Goal: Book appointment/travel/reservation

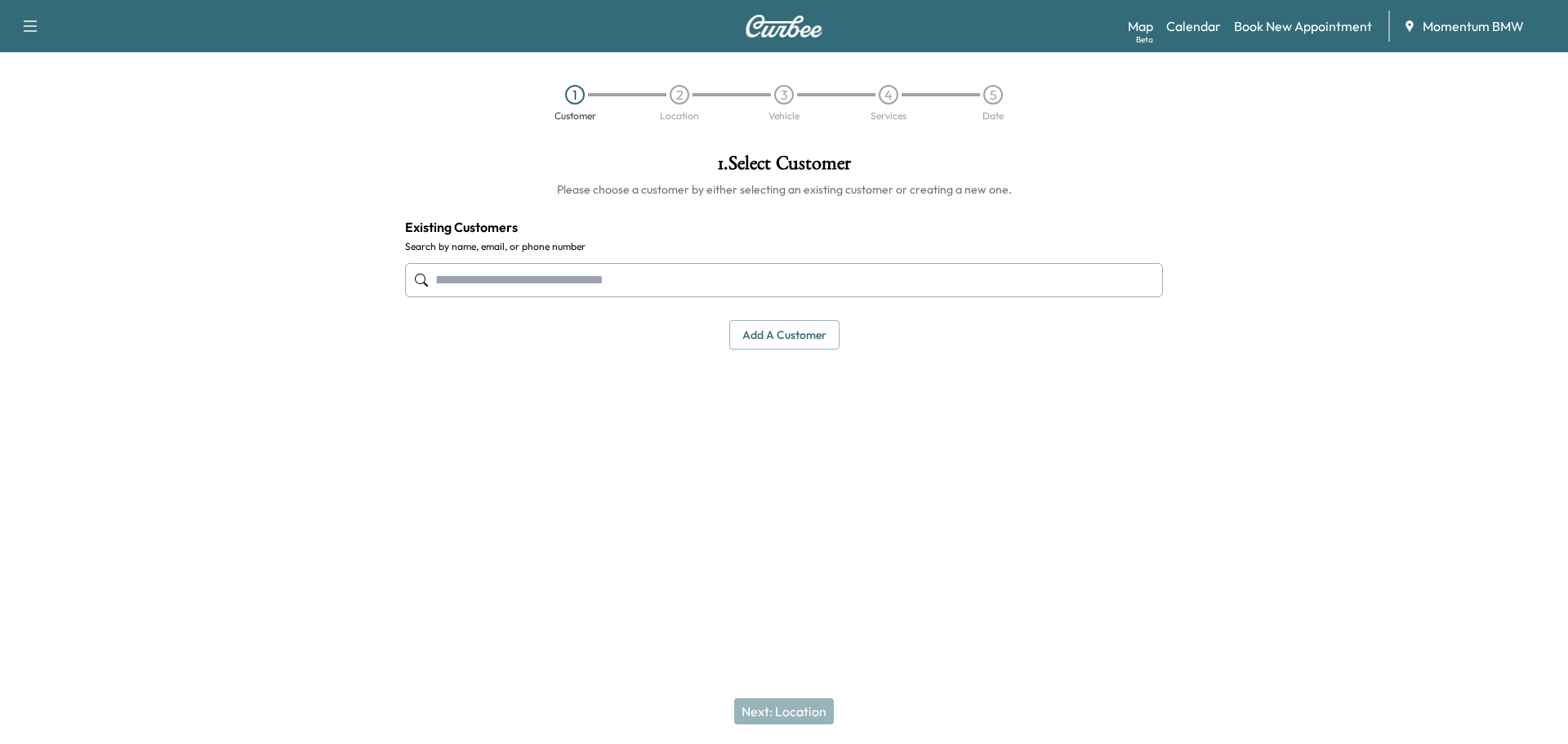
click at [1196, 19] on link "Calendar" at bounding box center [1193, 26] width 55 height 20
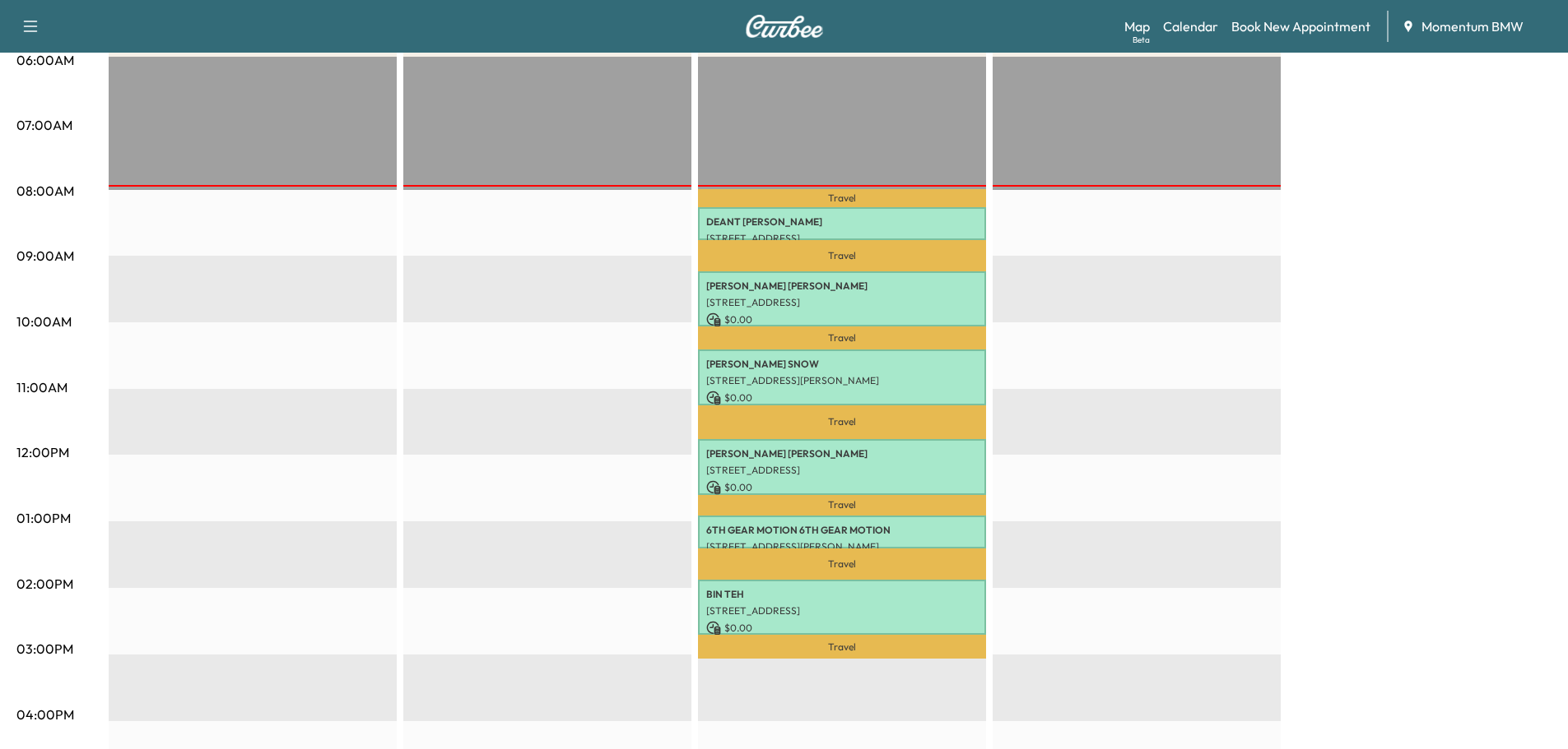
scroll to position [165, 0]
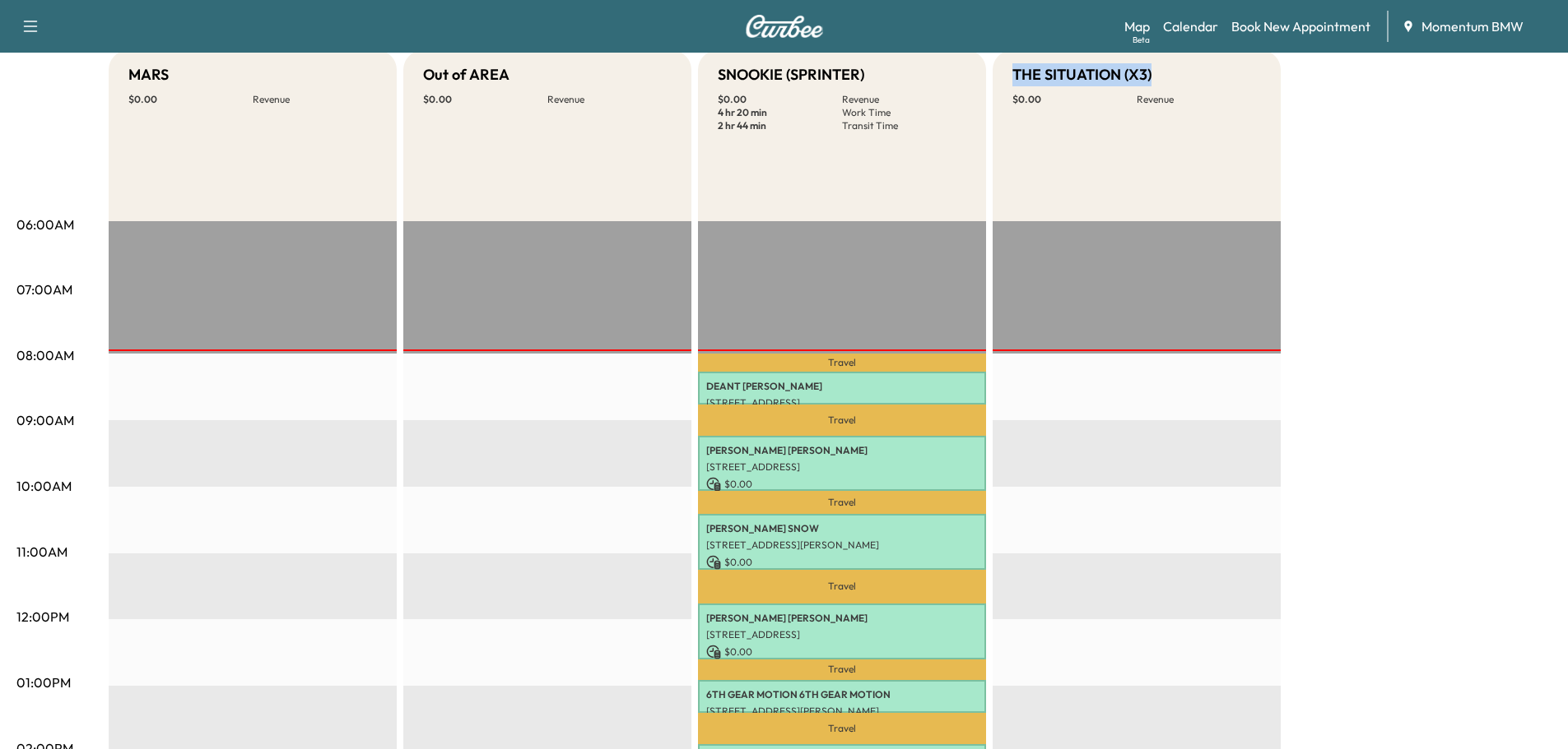
drag, startPoint x: 1011, startPoint y: 76, endPoint x: 1159, endPoint y: 84, distance: 148.2
click at [1158, 84] on div "THE SITUATION (X3) $ 0.00 Revenue" at bounding box center [1137, 135] width 288 height 171
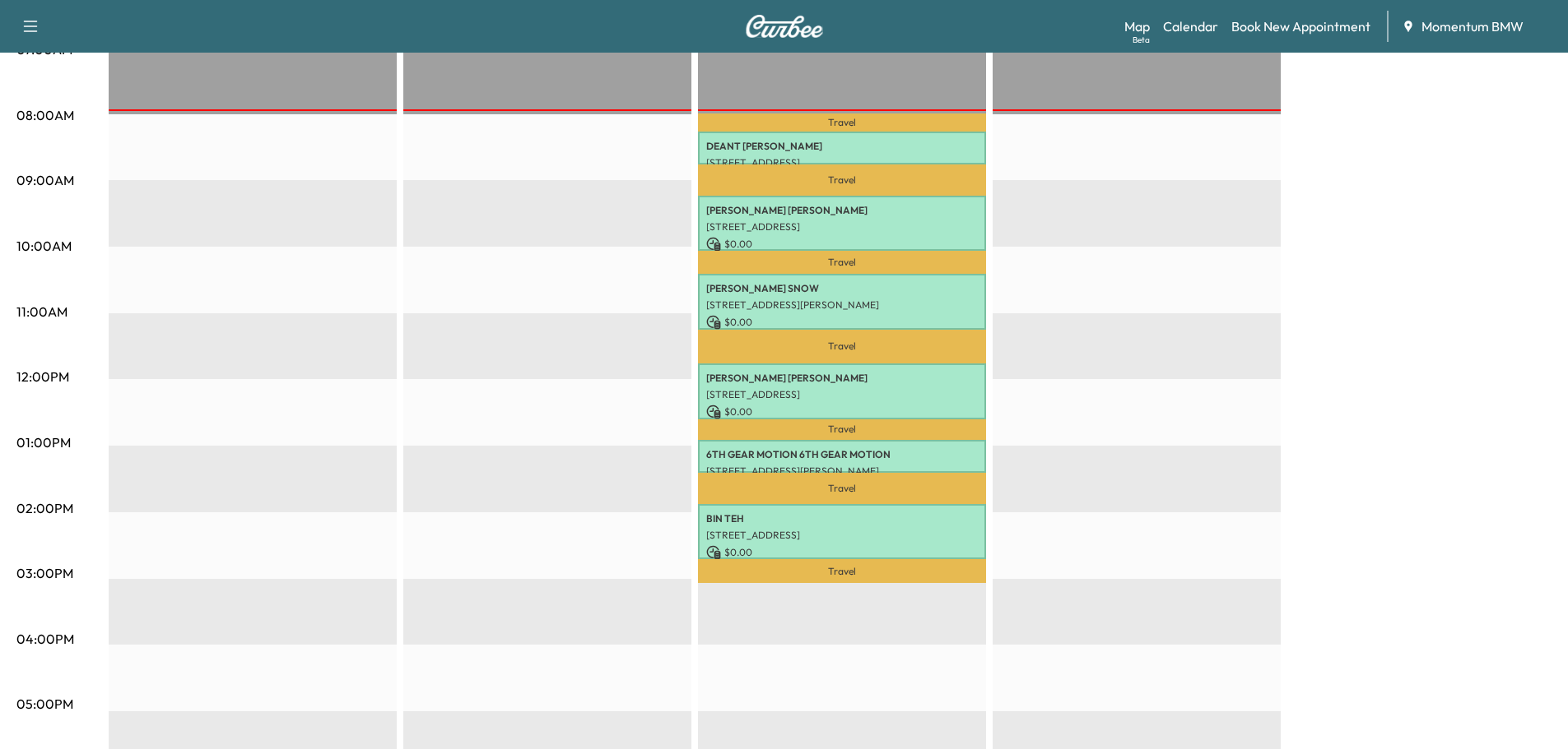
scroll to position [411, 0]
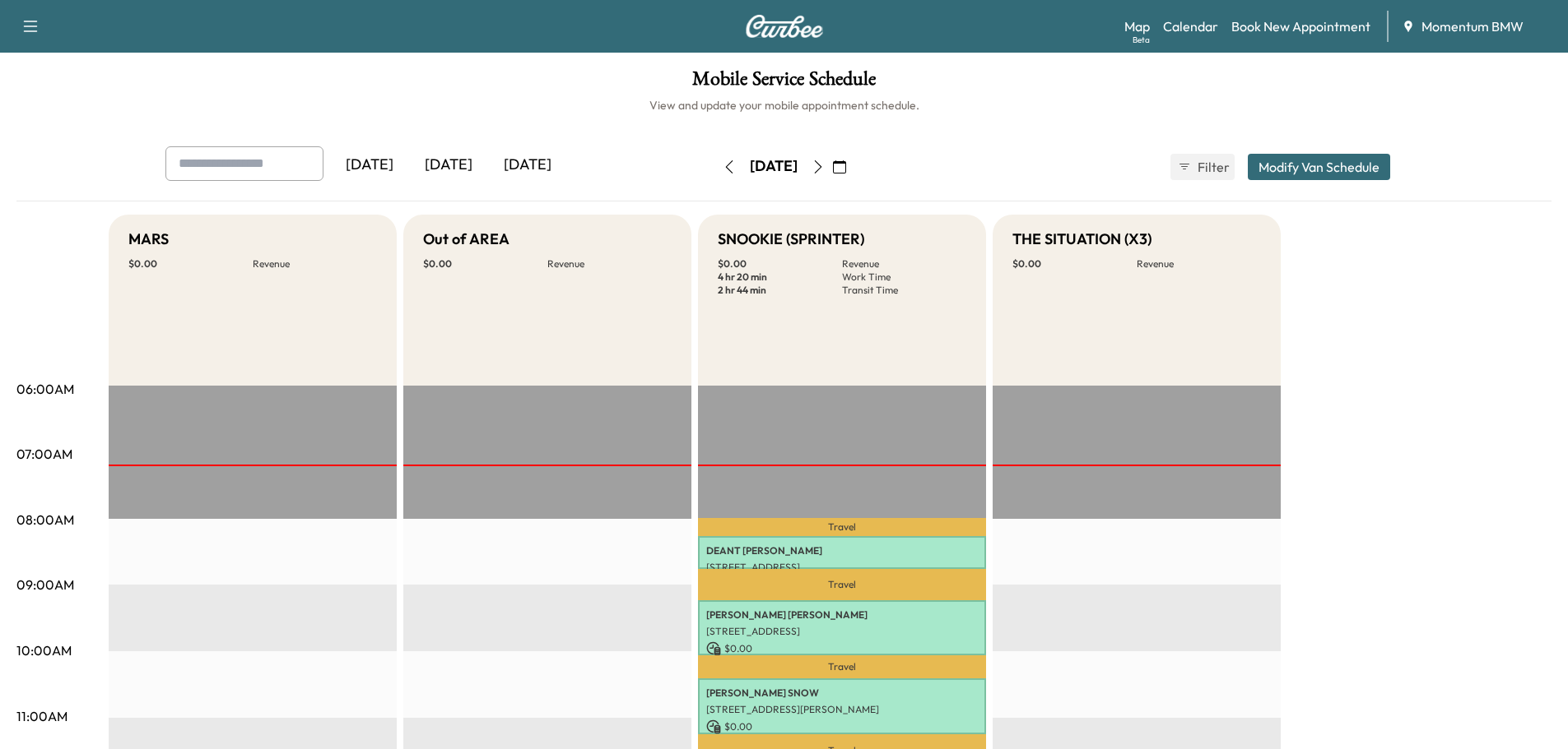
scroll to position [247, 0]
